Goal: Task Accomplishment & Management: Complete application form

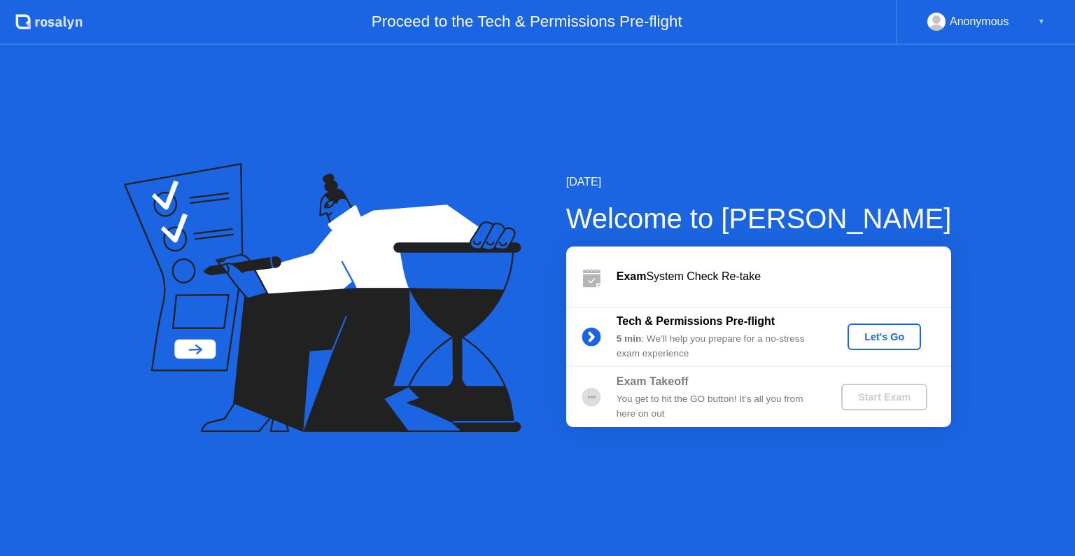
click at [886, 326] on button "Let's Go" at bounding box center [885, 336] width 74 height 27
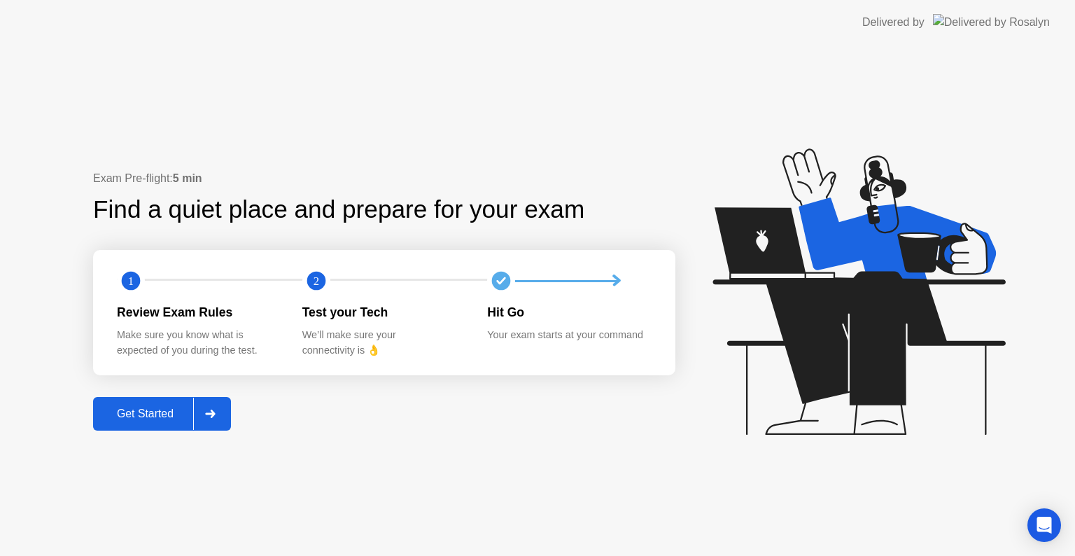
click at [127, 410] on div "Get Started" at bounding box center [145, 413] width 96 height 13
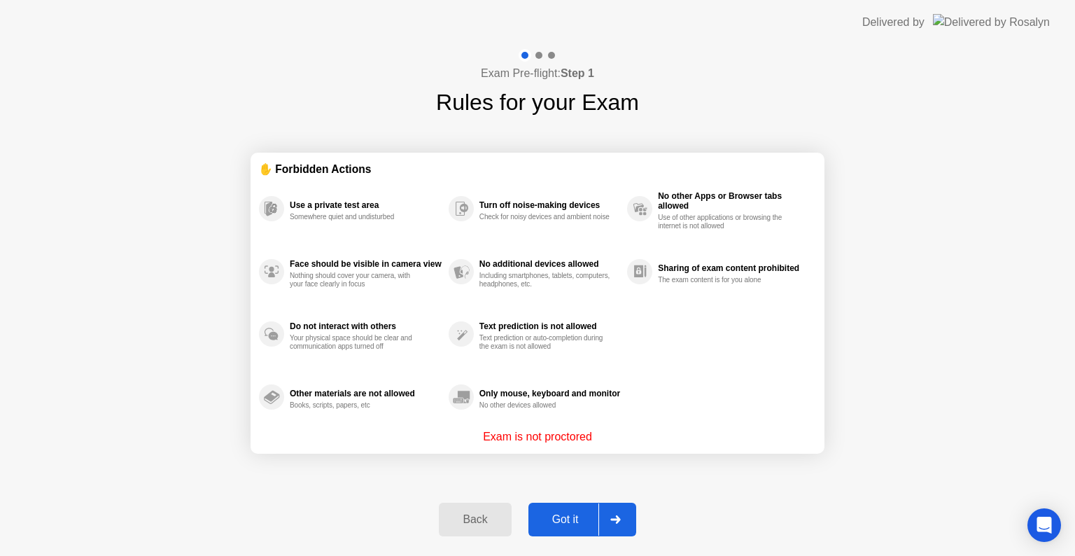
click at [580, 520] on div "Got it" at bounding box center [566, 519] width 66 height 13
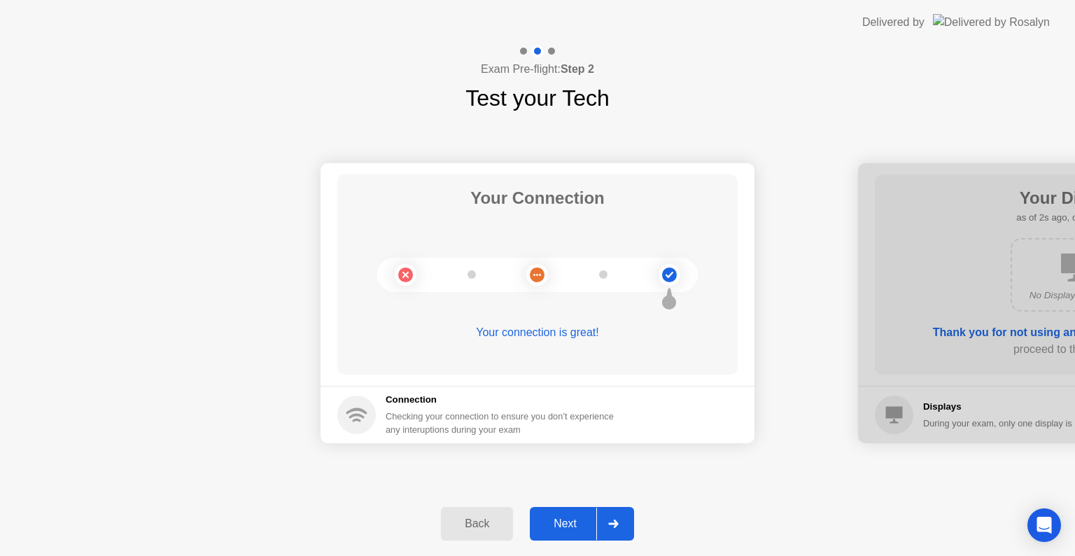
click at [582, 522] on div "Next" at bounding box center [565, 523] width 62 height 13
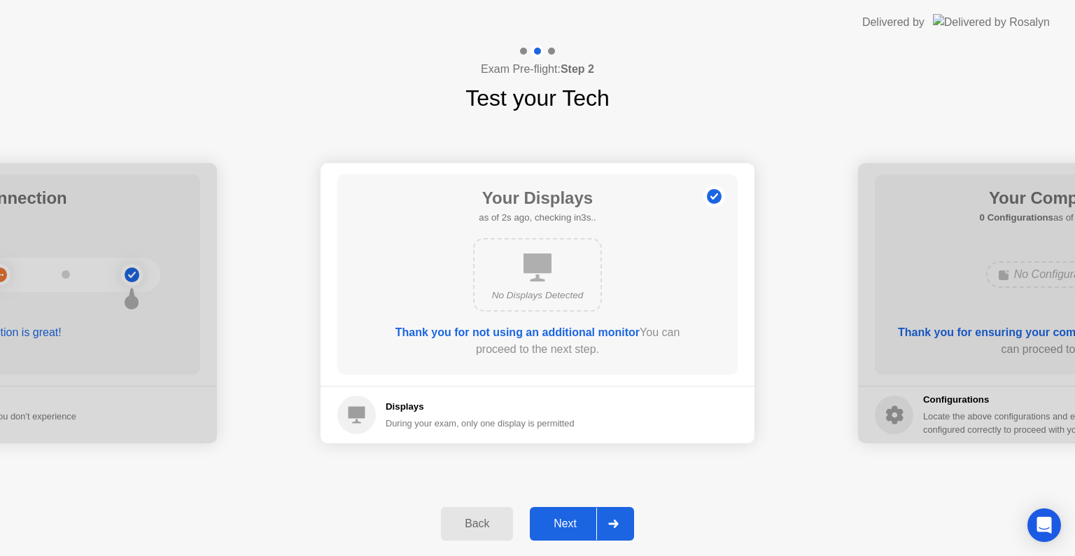
click at [582, 522] on div "Next" at bounding box center [565, 523] width 62 height 13
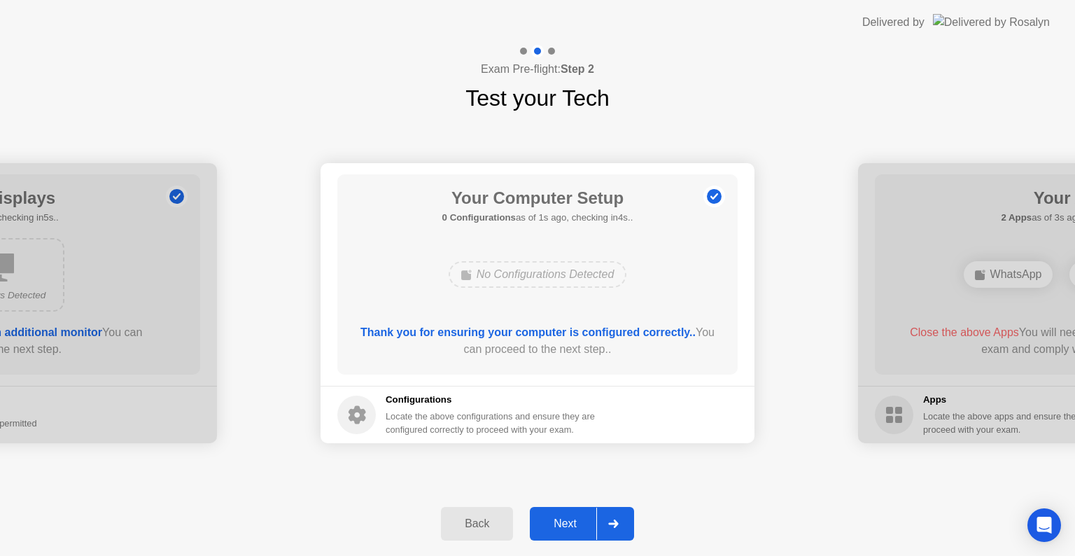
click at [582, 522] on div "Next" at bounding box center [565, 523] width 62 height 13
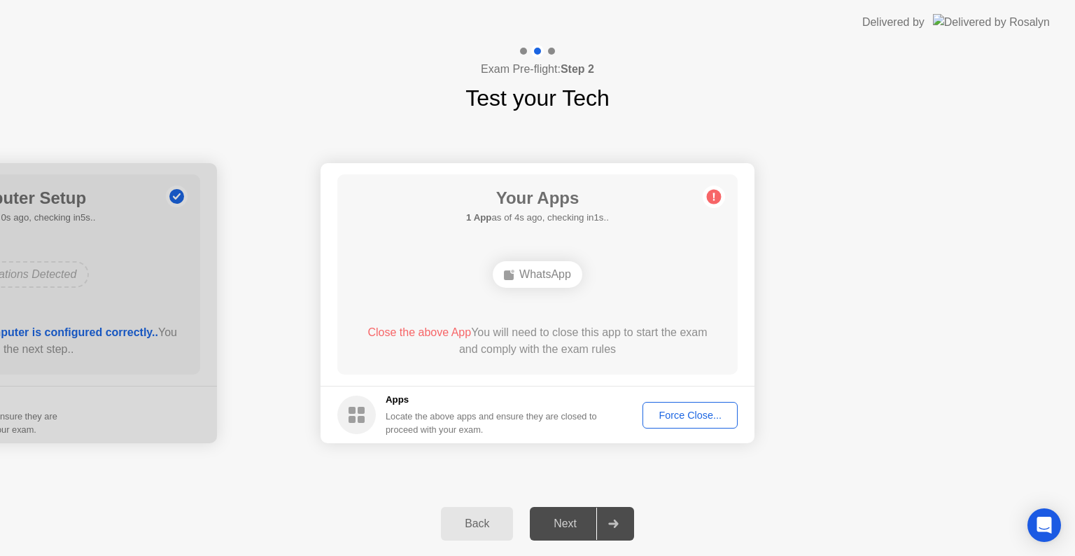
click at [579, 193] on h1 "Your Apps" at bounding box center [537, 198] width 143 height 25
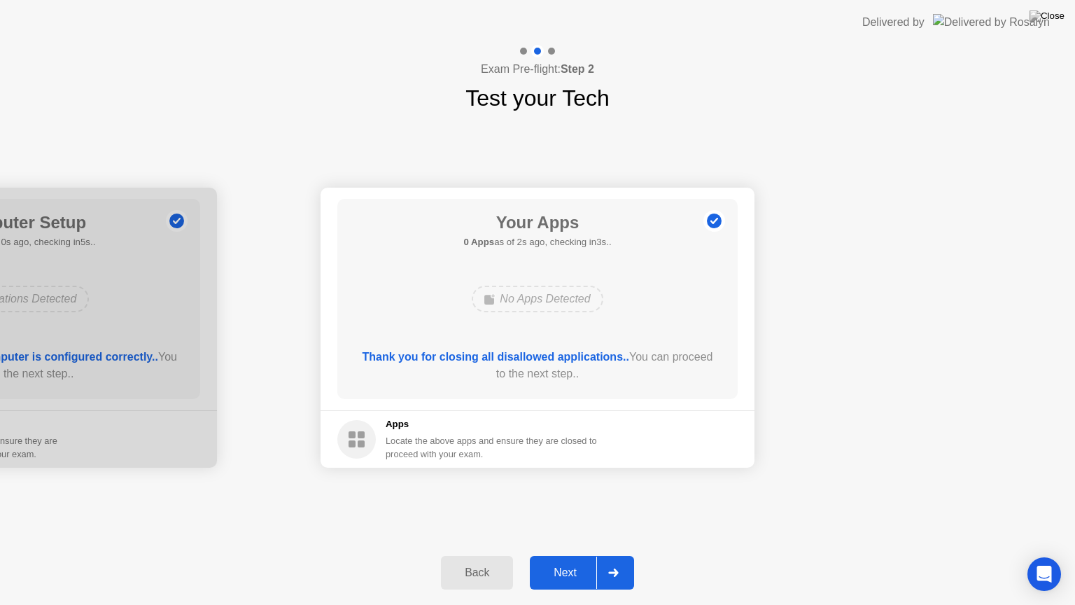
click at [563, 555] on div "Next" at bounding box center [565, 572] width 62 height 13
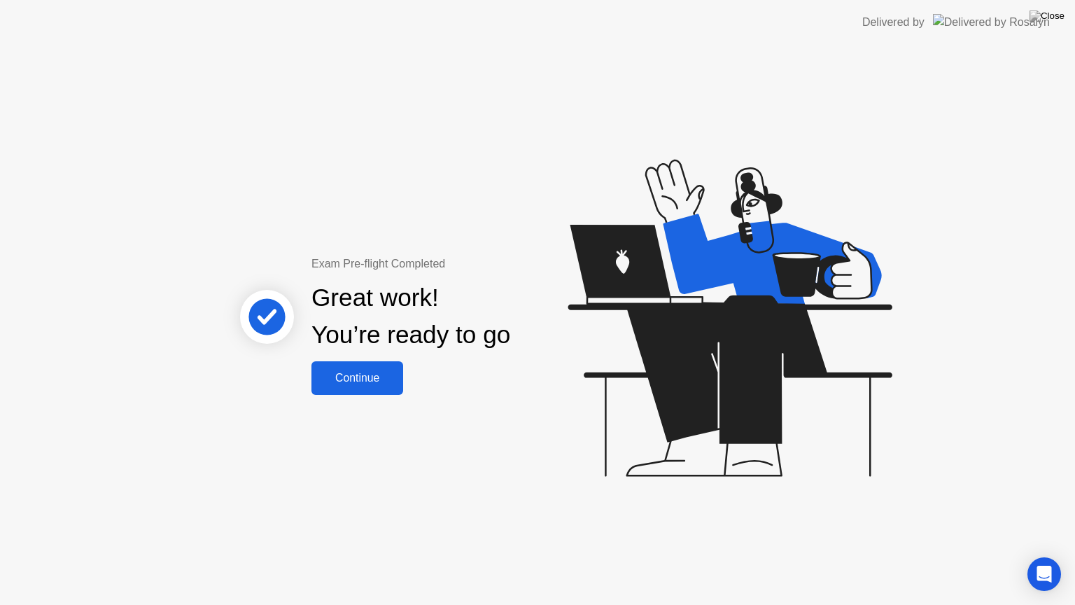
click at [393, 373] on div "Continue" at bounding box center [357, 378] width 83 height 13
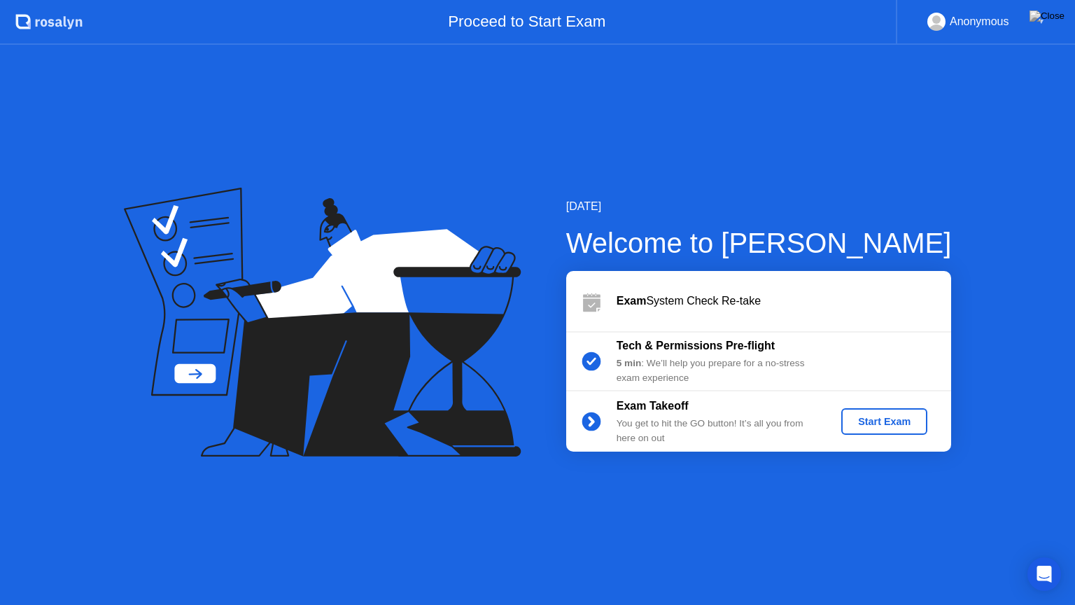
click at [894, 431] on button "Start Exam" at bounding box center [884, 421] width 86 height 27
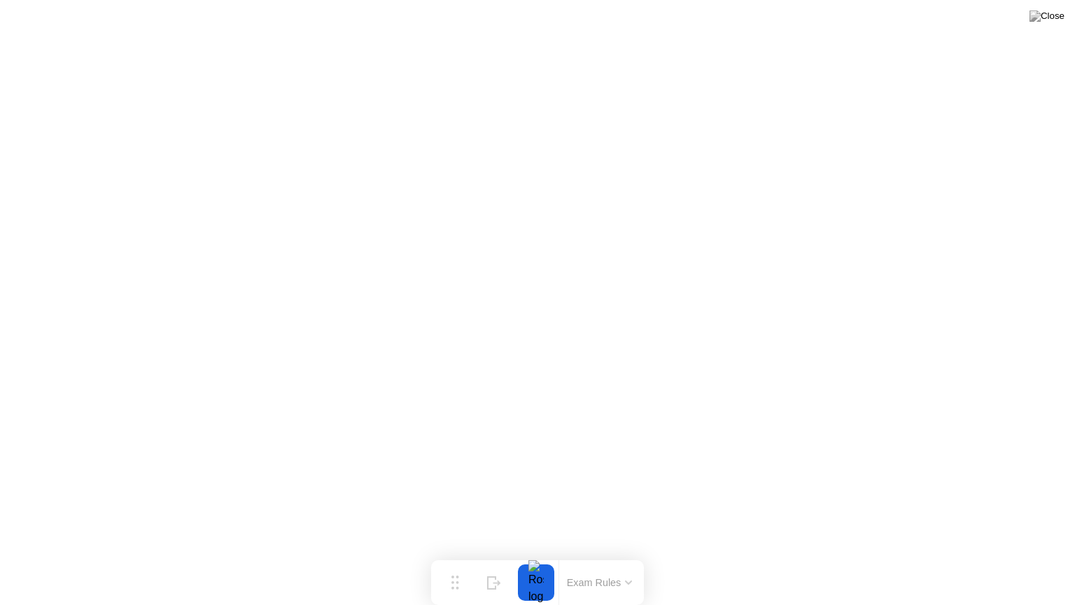
click at [523, 555] on div at bounding box center [536, 582] width 29 height 36
click at [1061, 16] on img at bounding box center [1047, 16] width 35 height 11
